Goal: Use online tool/utility: Utilize a website feature to perform a specific function

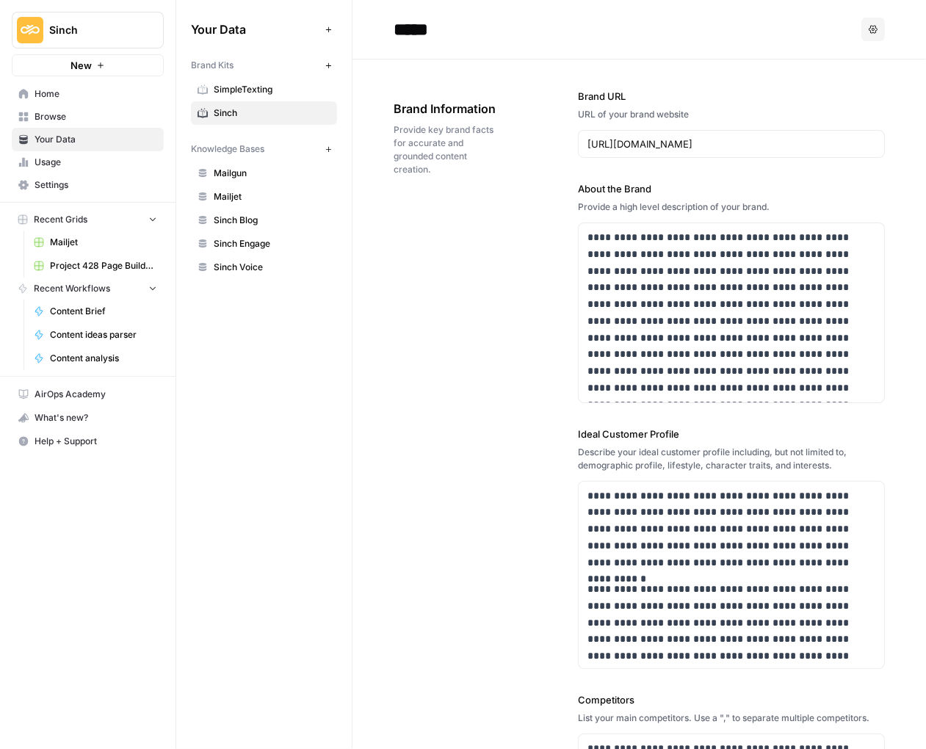
click at [63, 92] on span "Home" at bounding box center [96, 93] width 123 height 13
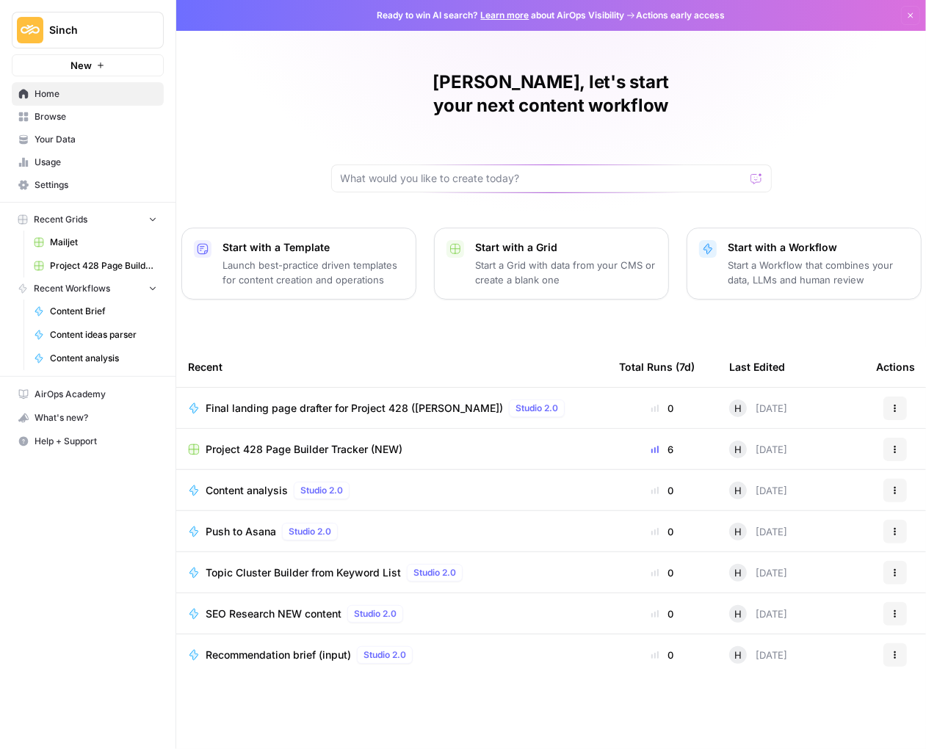
click at [49, 117] on span "Browse" at bounding box center [96, 116] width 123 height 13
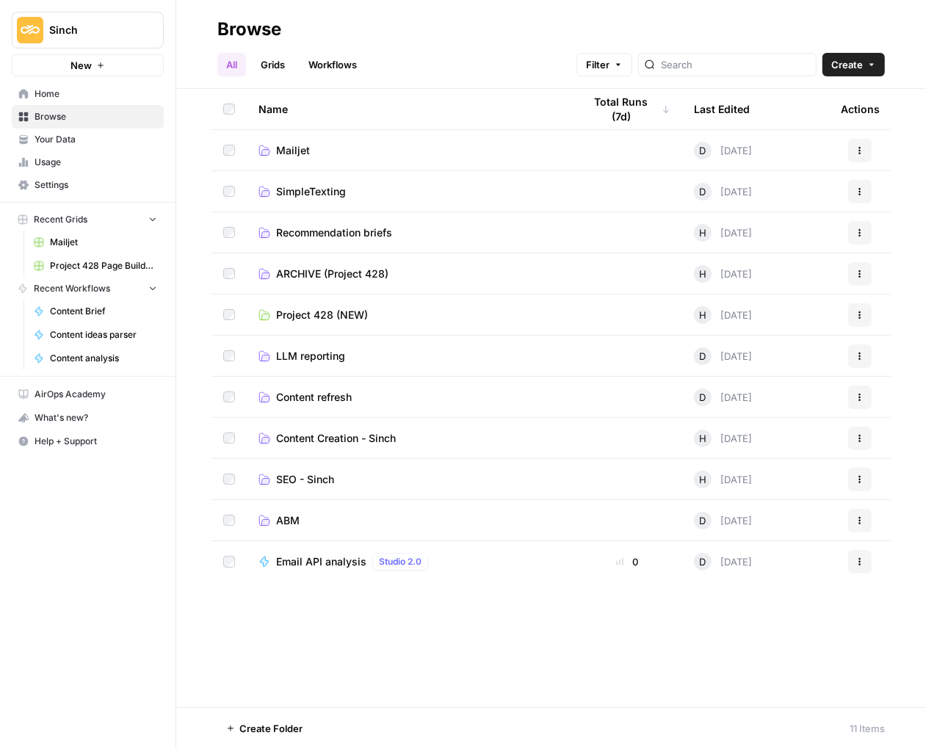
click at [299, 432] on span "Content Creation - Sinch" at bounding box center [336, 438] width 120 height 15
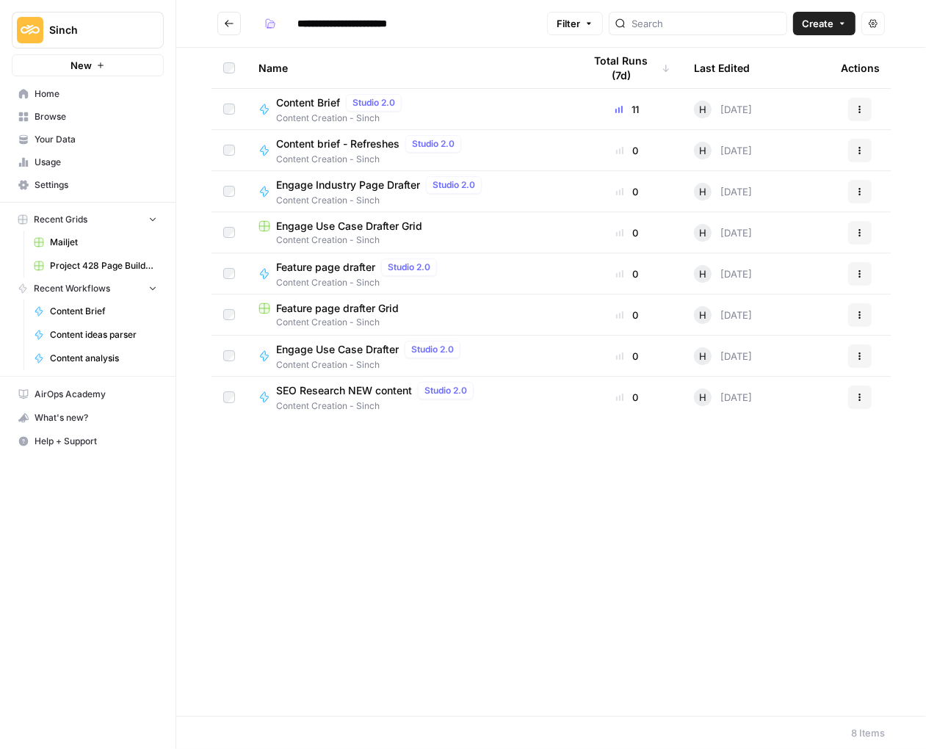
click at [225, 27] on icon "Go back" at bounding box center [229, 23] width 10 height 10
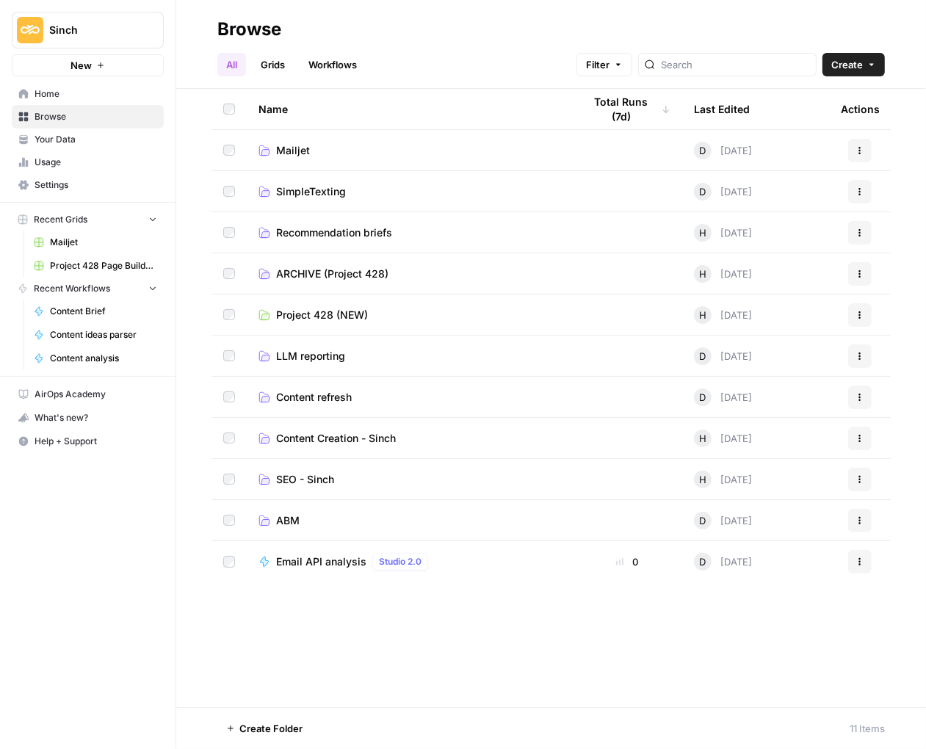
click at [330, 400] on span "Content refresh" at bounding box center [314, 397] width 76 height 15
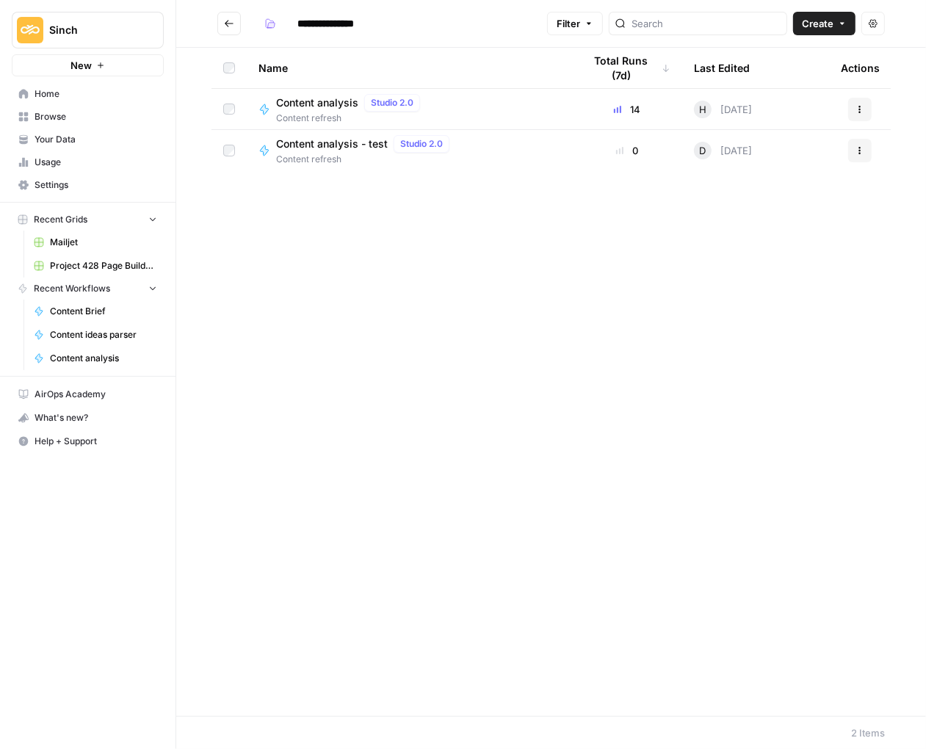
drag, startPoint x: 313, startPoint y: 92, endPoint x: 317, endPoint y: 104, distance: 12.5
click at [313, 92] on td "Content analysis Studio 2.0 Content refresh" at bounding box center [409, 109] width 325 height 40
click at [317, 104] on span "Content analysis" at bounding box center [317, 102] width 82 height 15
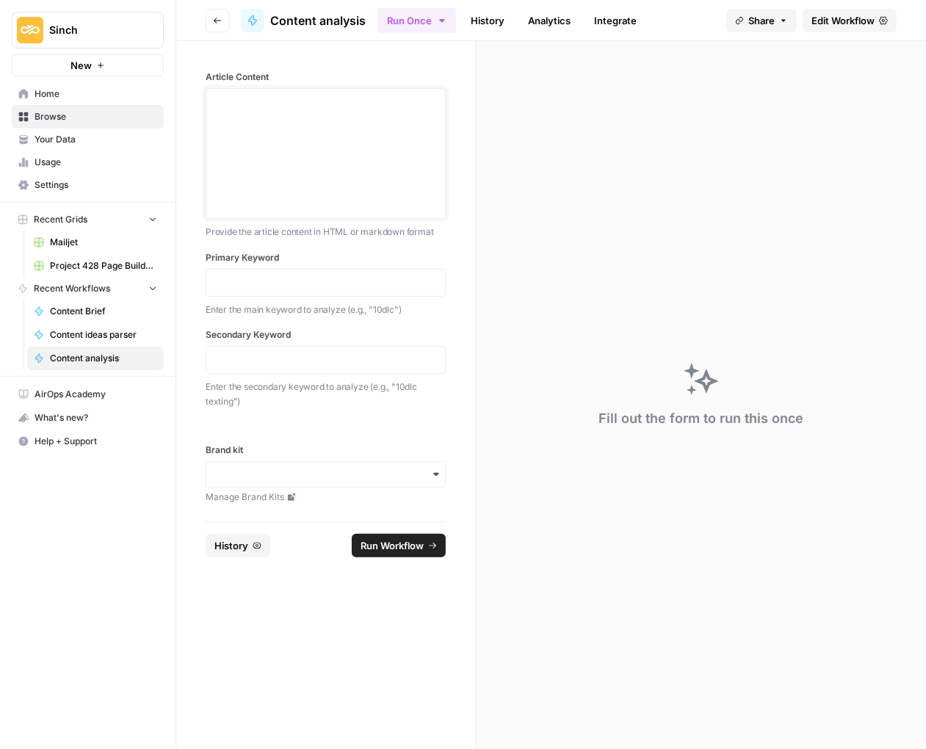
click at [283, 136] on div at bounding box center [325, 153] width 221 height 117
click at [270, 128] on div at bounding box center [325, 153] width 221 height 117
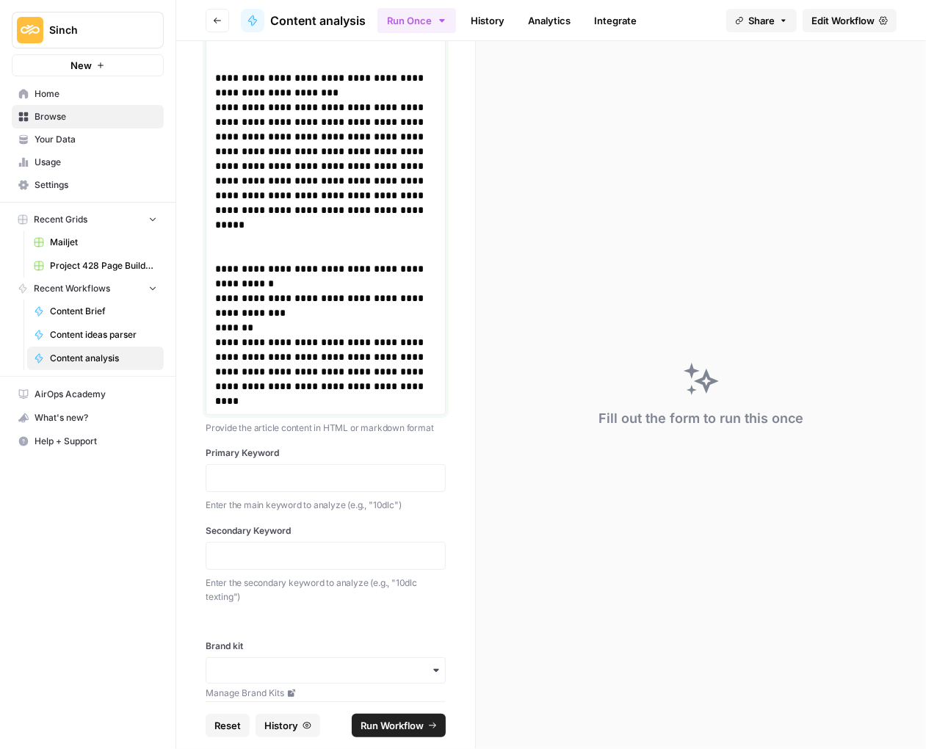
scroll to position [8529, 0]
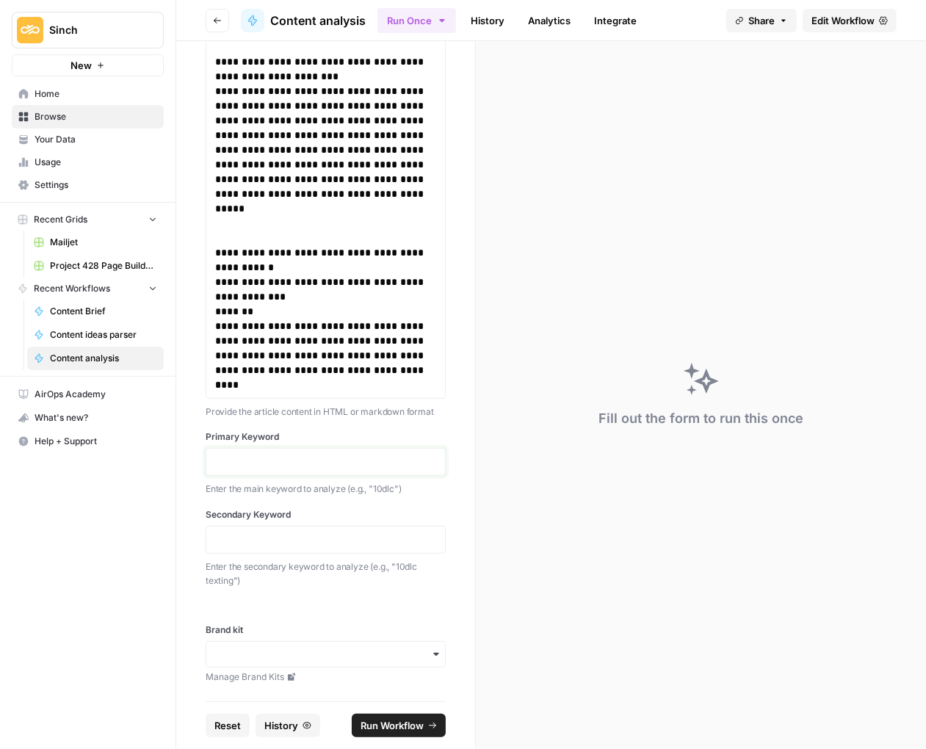
click at [281, 459] on p at bounding box center [325, 461] width 221 height 15
click at [348, 537] on p at bounding box center [325, 539] width 221 height 15
click at [435, 657] on icon "button" at bounding box center [436, 654] width 12 height 12
drag, startPoint x: 278, startPoint y: 717, endPoint x: 307, endPoint y: 678, distance: 48.9
click at [279, 716] on div "Sinch" at bounding box center [325, 722] width 239 height 28
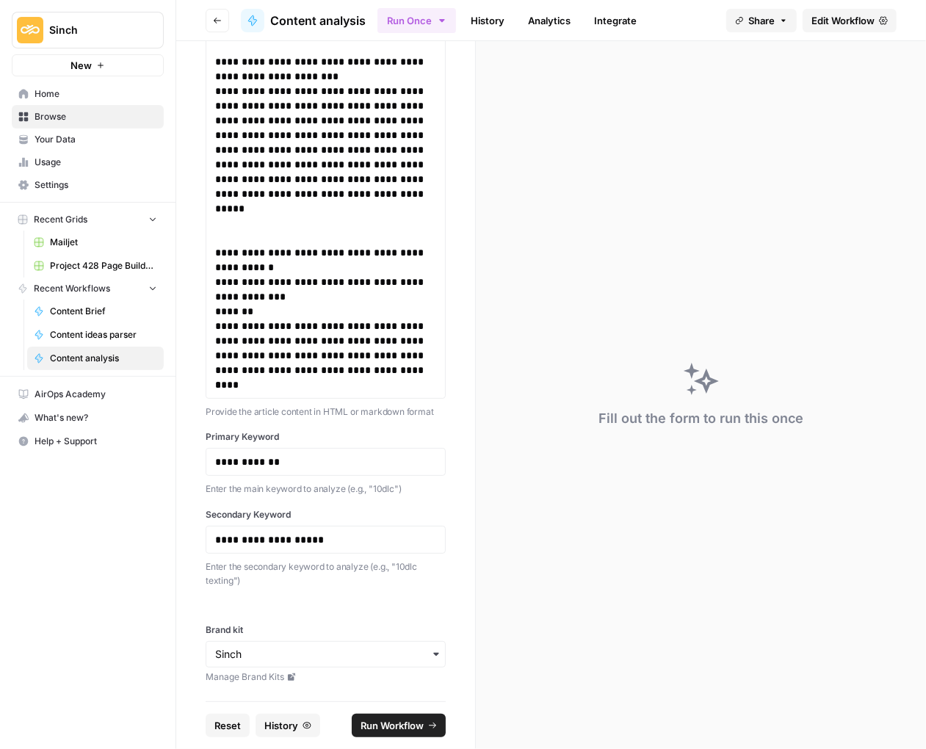
click at [383, 728] on span "Run Workflow" at bounding box center [391, 725] width 63 height 15
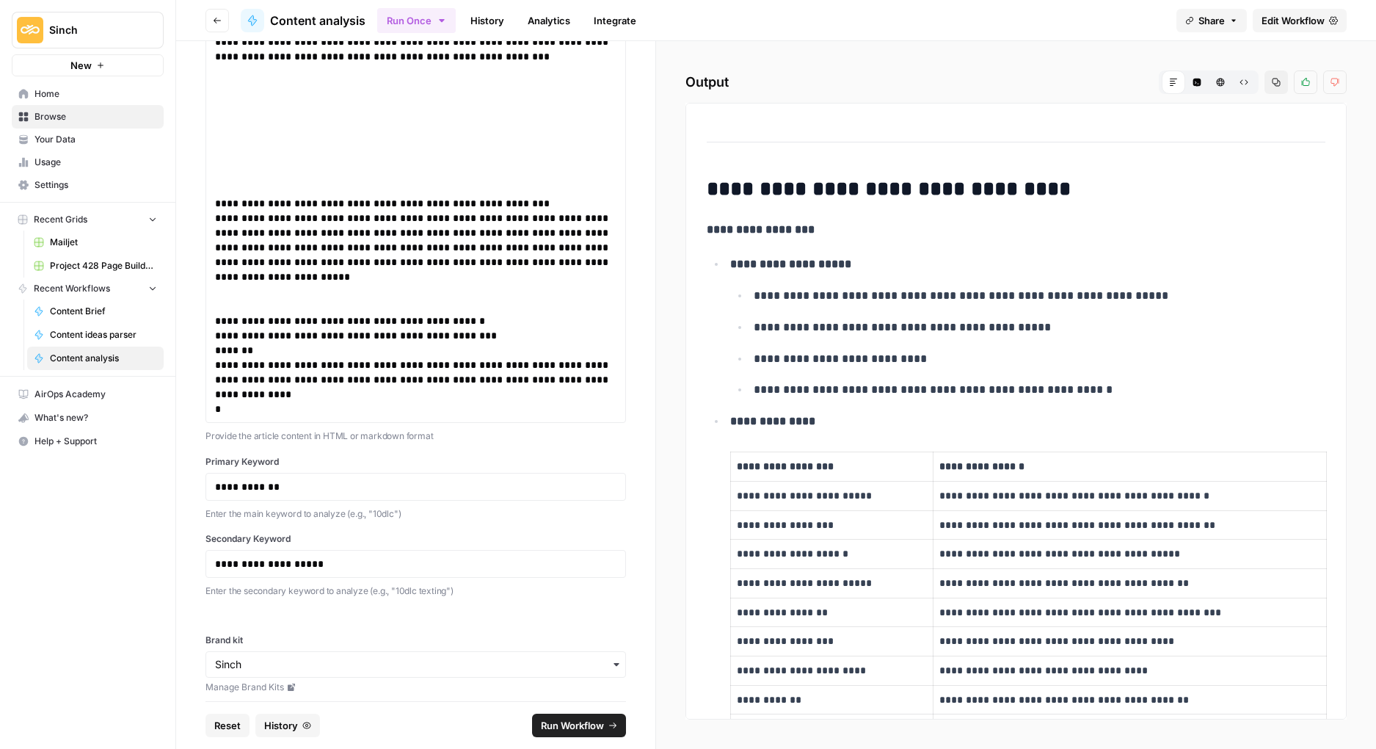
scroll to position [1736, 0]
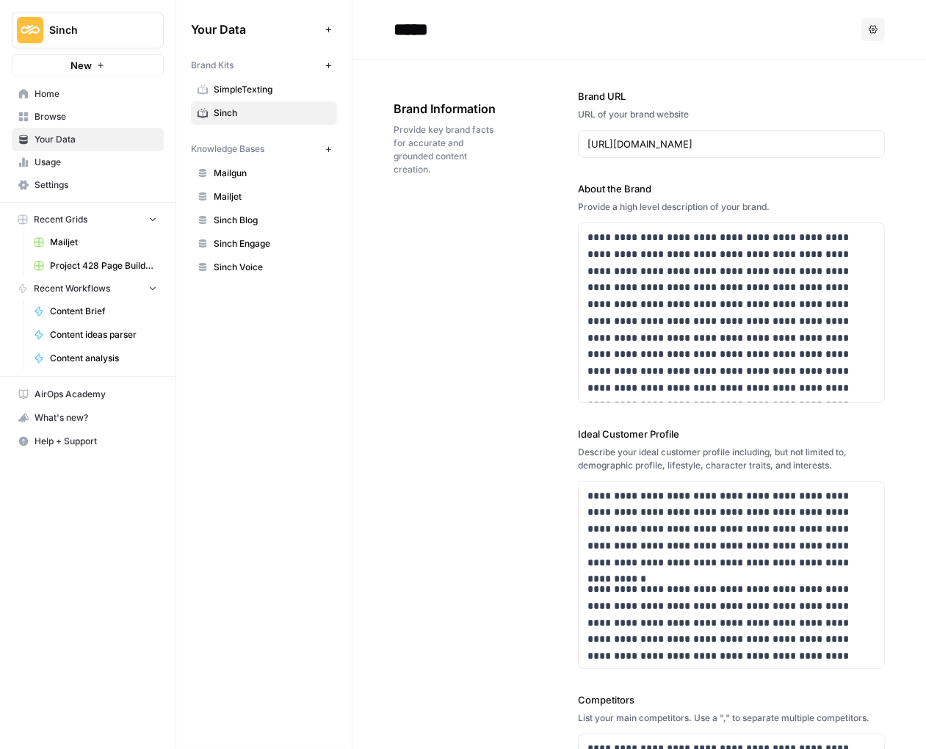
click at [56, 95] on span "Home" at bounding box center [96, 93] width 123 height 13
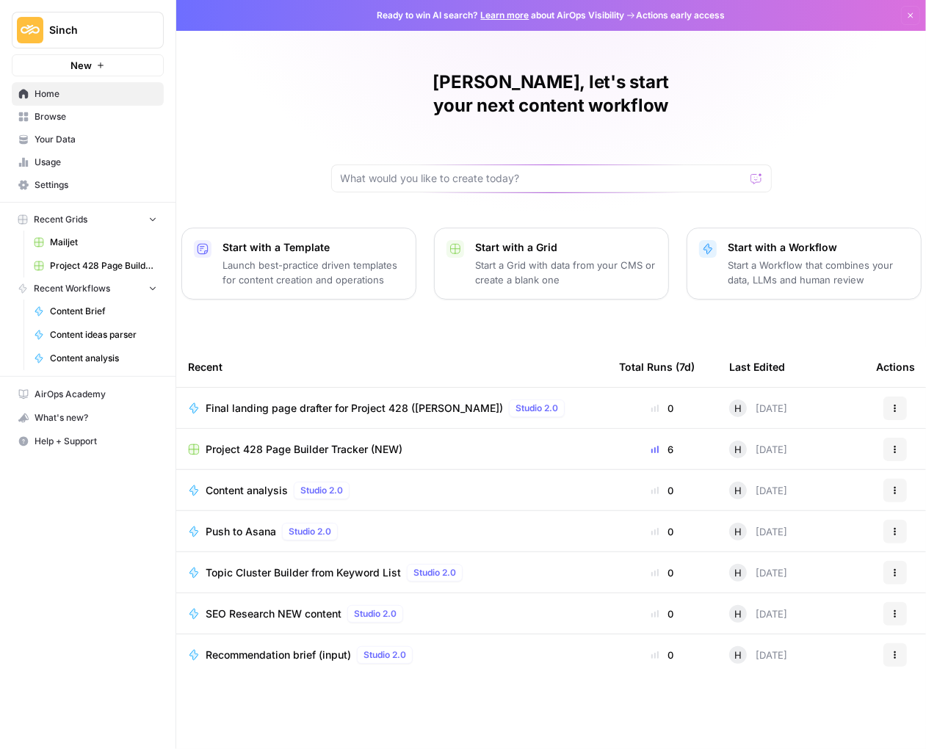
click at [56, 120] on span "Browse" at bounding box center [96, 116] width 123 height 13
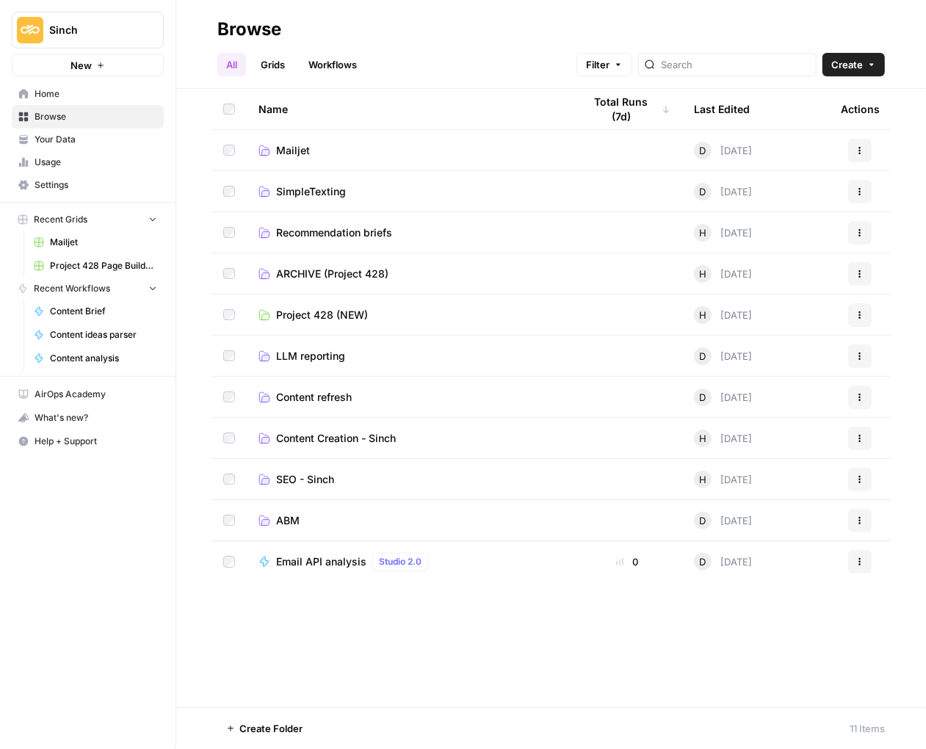
click at [334, 473] on span "SEO - Sinch" at bounding box center [305, 479] width 58 height 15
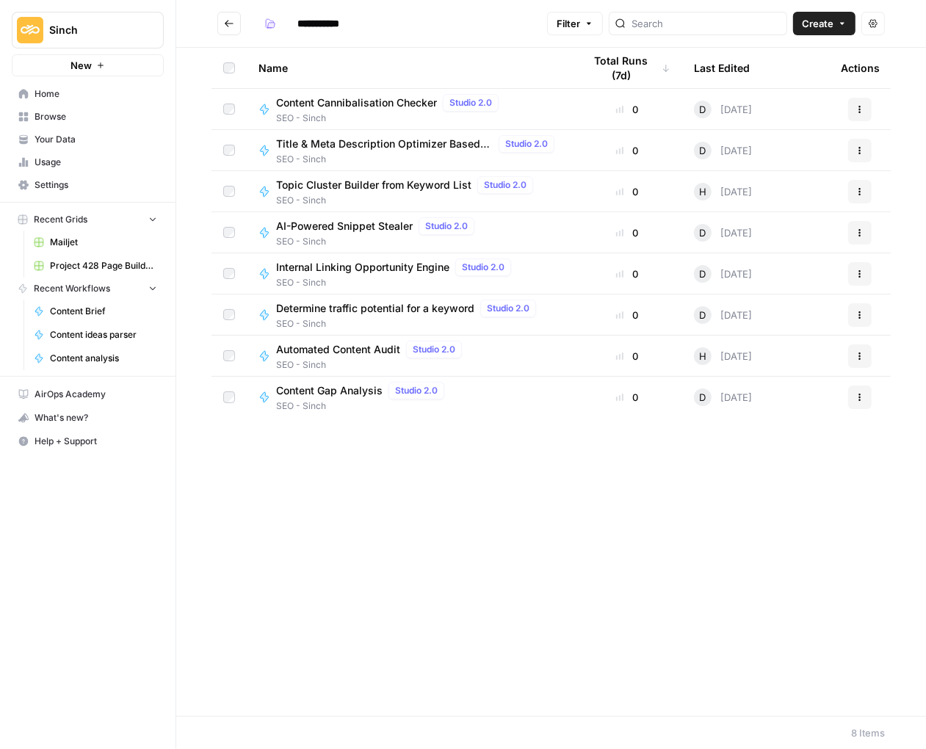
click at [350, 352] on span "Automated Content Audit" at bounding box center [338, 349] width 124 height 15
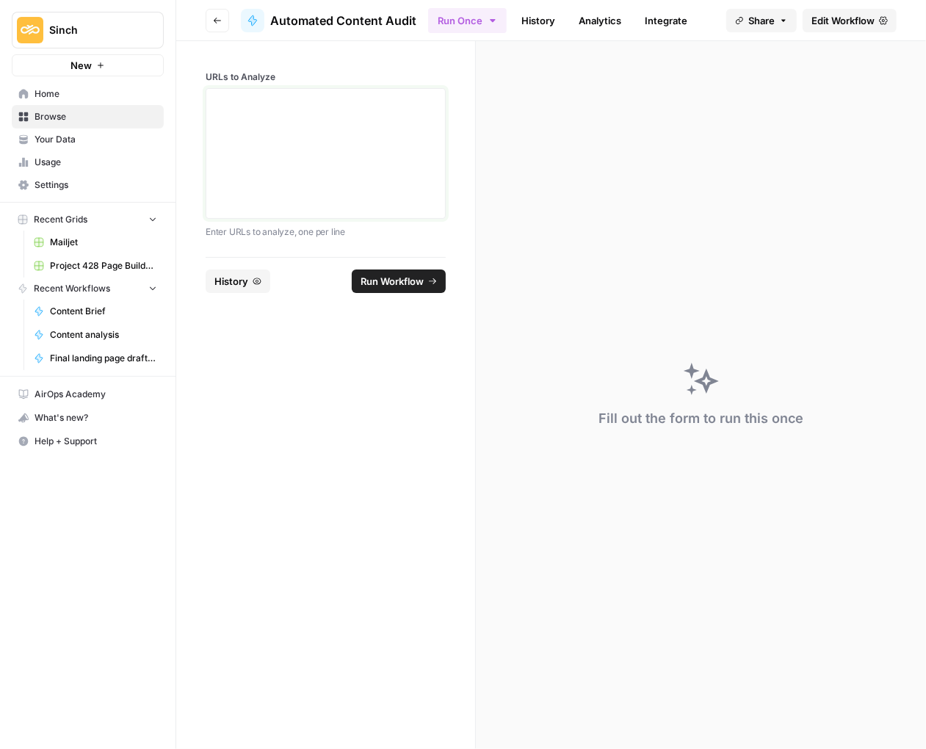
click at [356, 157] on div at bounding box center [325, 153] width 221 height 117
click at [349, 115] on div at bounding box center [325, 153] width 221 height 117
click at [395, 276] on span "Run Workflow" at bounding box center [391, 281] width 63 height 15
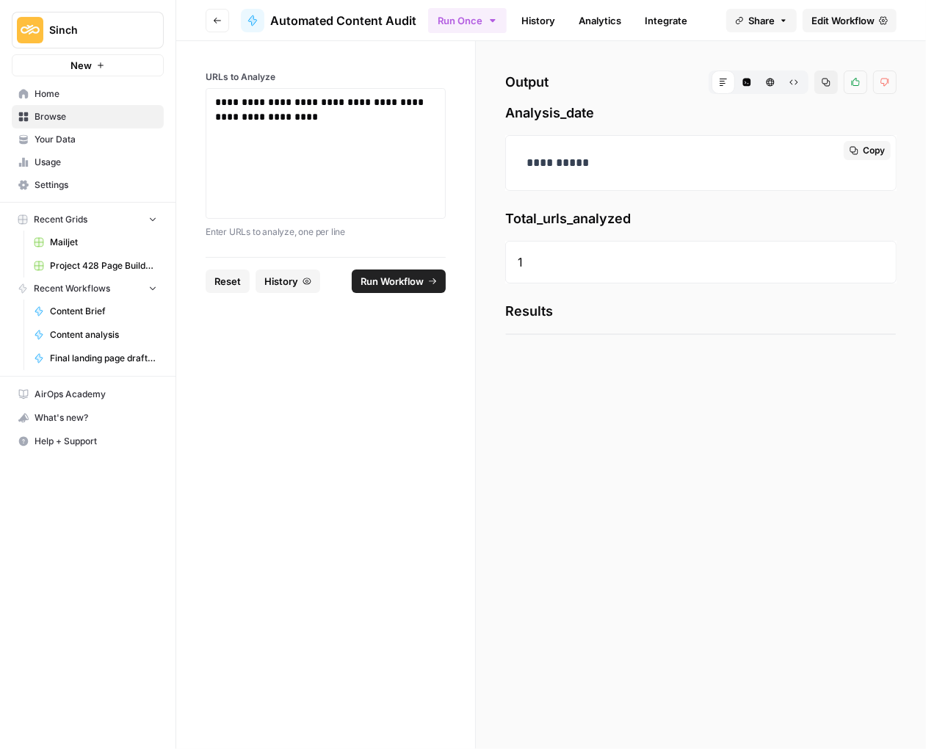
click at [635, 152] on div "**********" at bounding box center [701, 163] width 366 height 31
click at [802, 79] on button "Raw Output" at bounding box center [793, 81] width 23 height 23
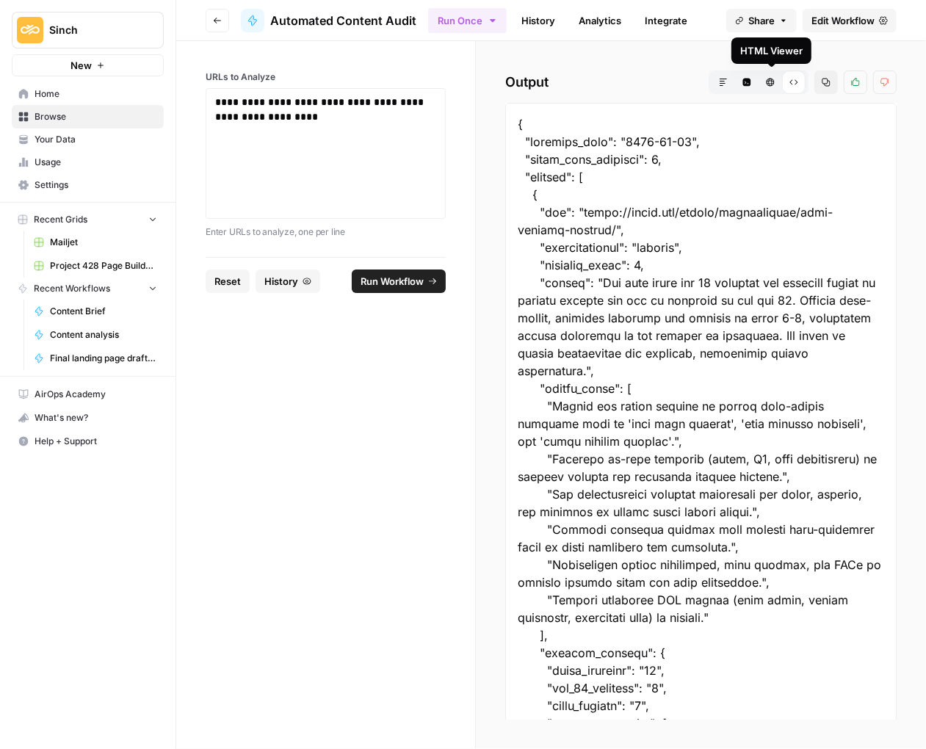
click at [730, 81] on button "Markdown" at bounding box center [722, 81] width 23 height 23
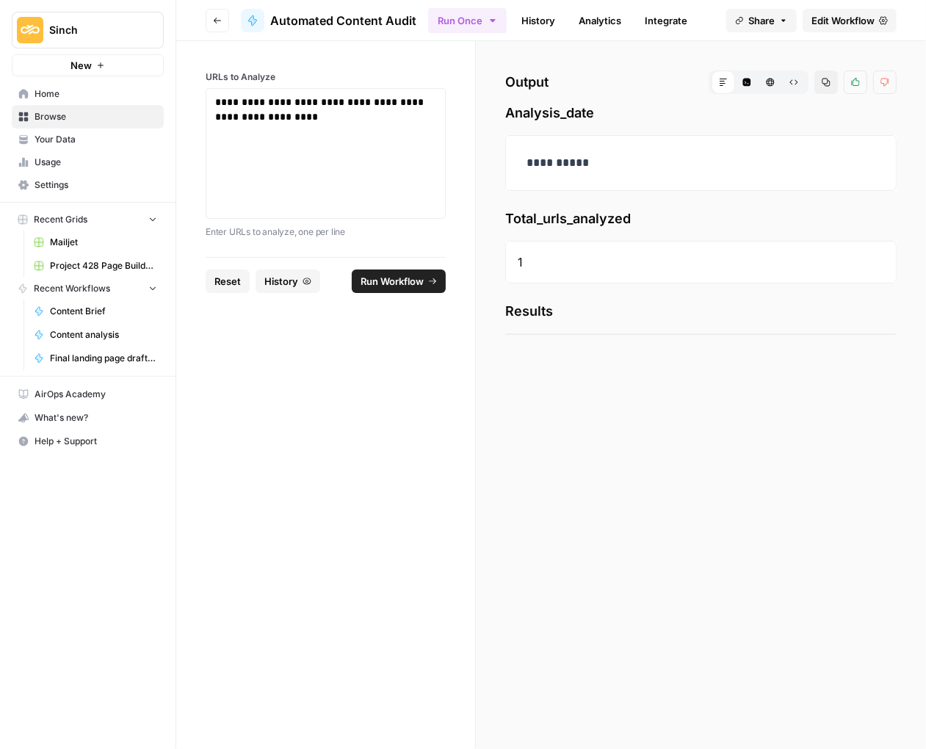
click at [792, 83] on icon "button" at bounding box center [794, 82] width 8 height 5
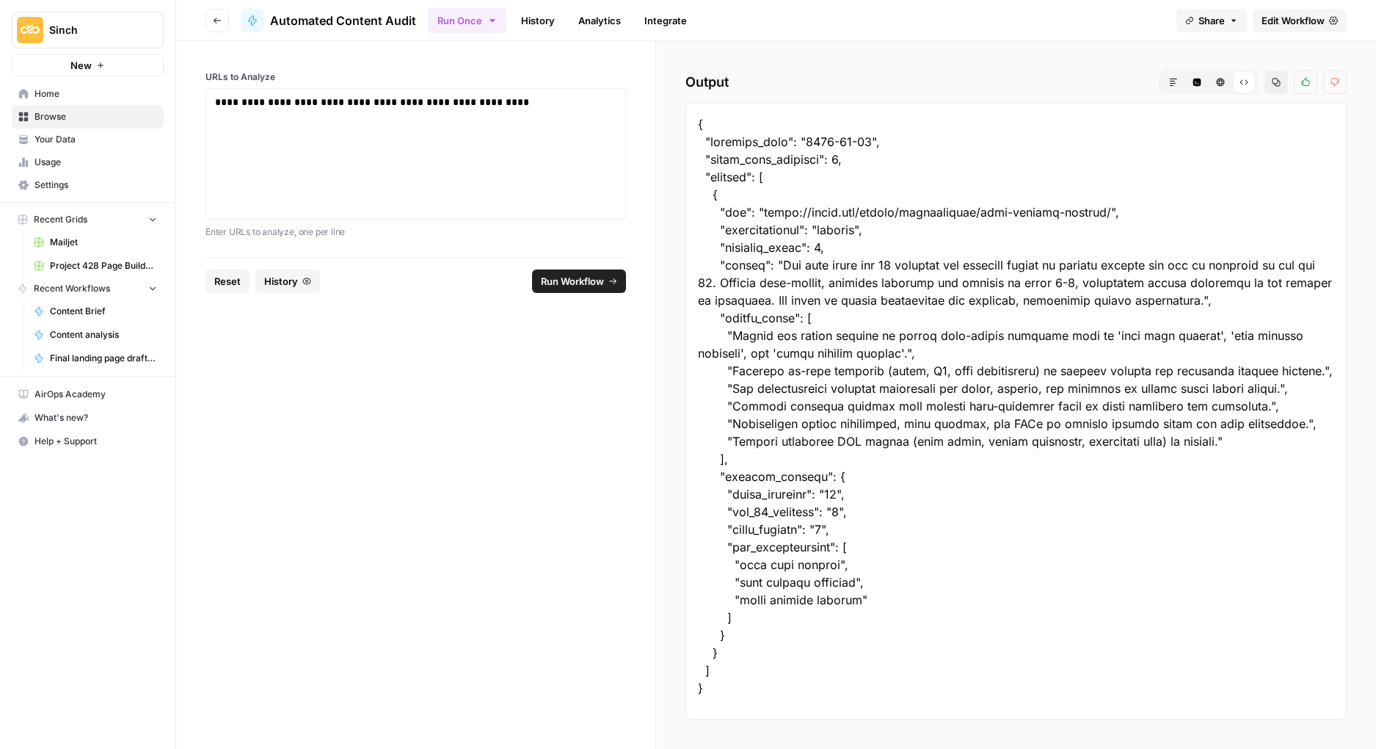
drag, startPoint x: 995, startPoint y: 528, endPoint x: 901, endPoint y: 562, distance: 99.4
click at [925, 528] on div at bounding box center [1016, 411] width 661 height 617
drag, startPoint x: 868, startPoint y: 597, endPoint x: 694, endPoint y: 126, distance: 502.4
click at [694, 126] on div at bounding box center [1016, 411] width 661 height 617
copy div "{ "analysis_date": "[DATE]", "total_urls_analyzed": 1, "results": [ { "url": "[…"
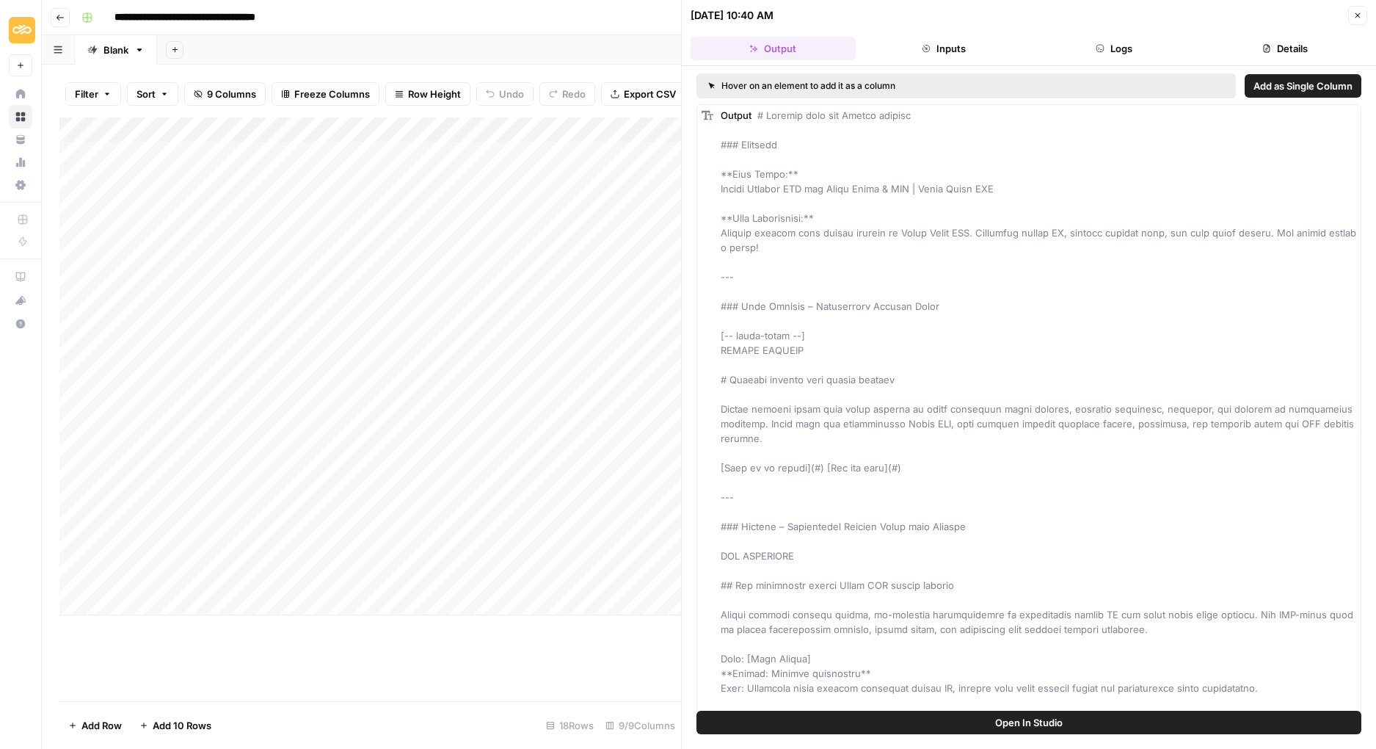
click at [1368, 15] on header "08/27/25 at 10:40 AM Close Output Inputs Logs Details" at bounding box center [1029, 33] width 694 height 66
click at [1357, 14] on icon "button" at bounding box center [1358, 15] width 5 height 5
